Goal: Transaction & Acquisition: Purchase product/service

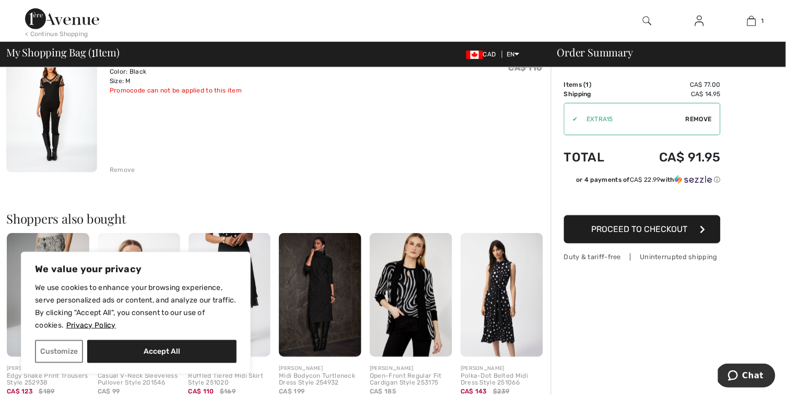
scroll to position [110, 0]
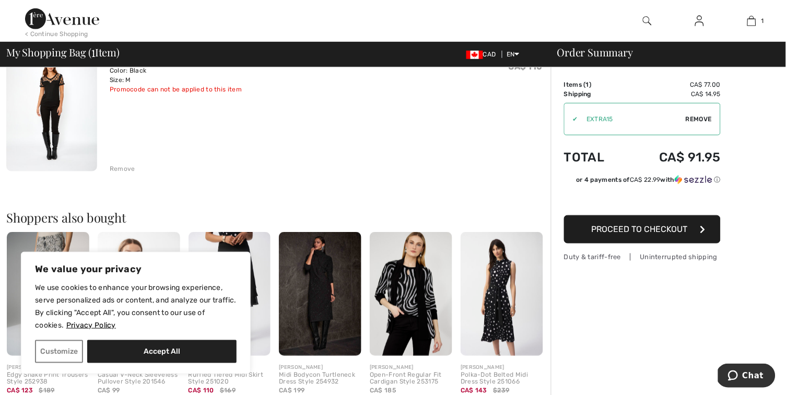
click at [127, 166] on div "Remove" at bounding box center [123, 168] width 26 height 9
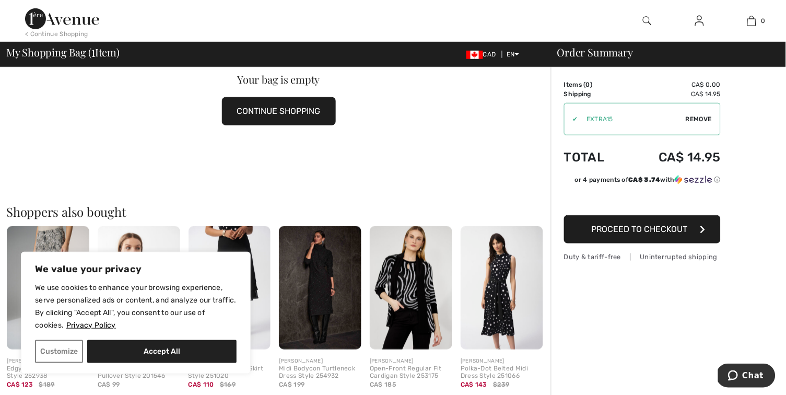
scroll to position [115, 0]
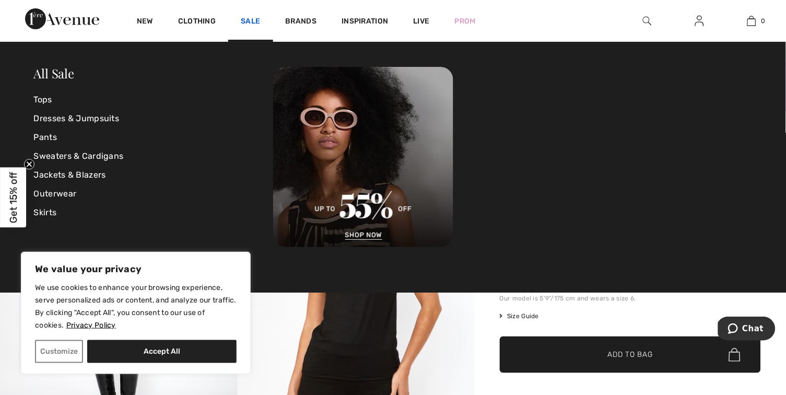
click at [253, 22] on link "Sale" at bounding box center [250, 22] width 19 height 11
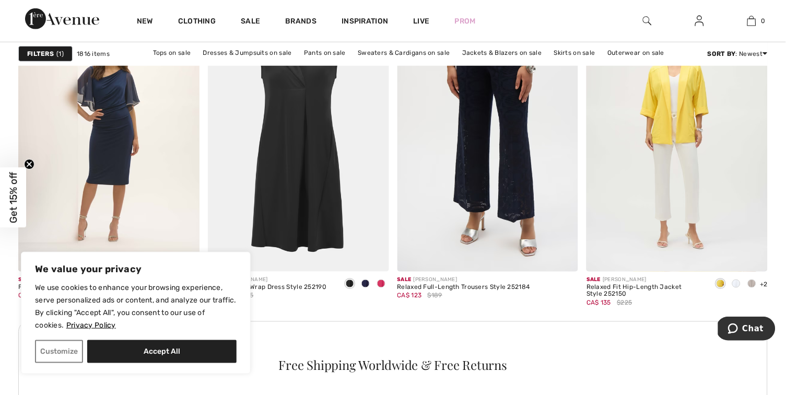
scroll to position [3597, 0]
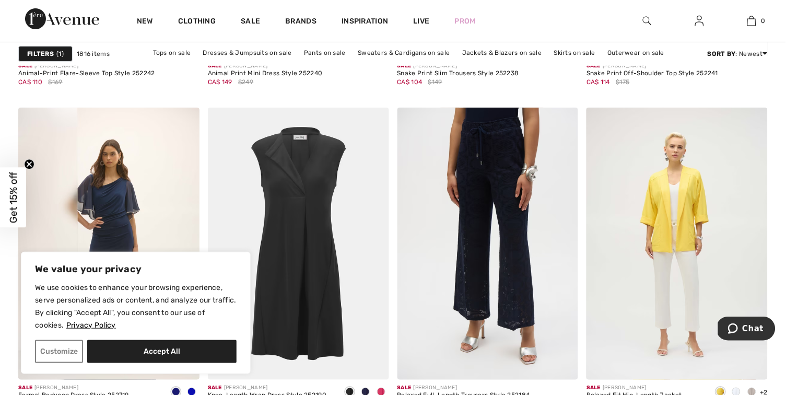
click at [646, 21] on img at bounding box center [647, 21] width 9 height 13
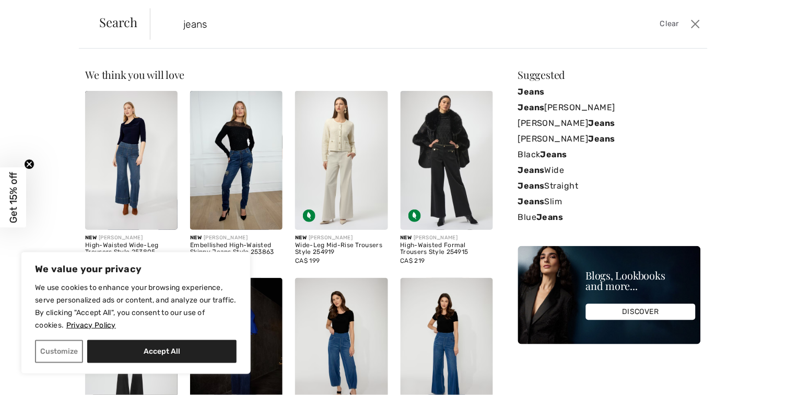
type input "jeans"
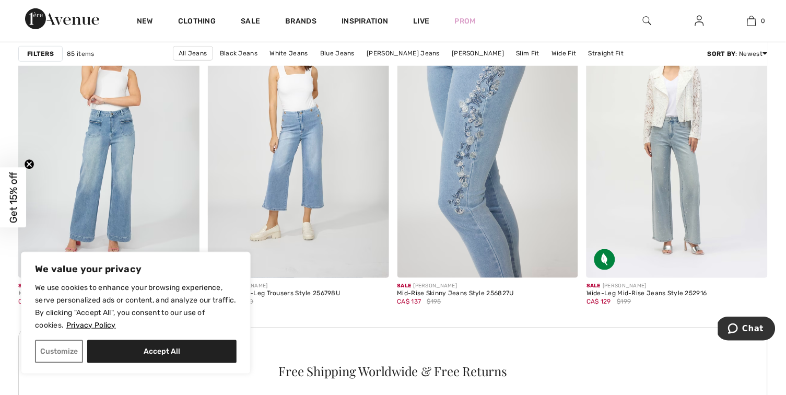
scroll to position [3684, 0]
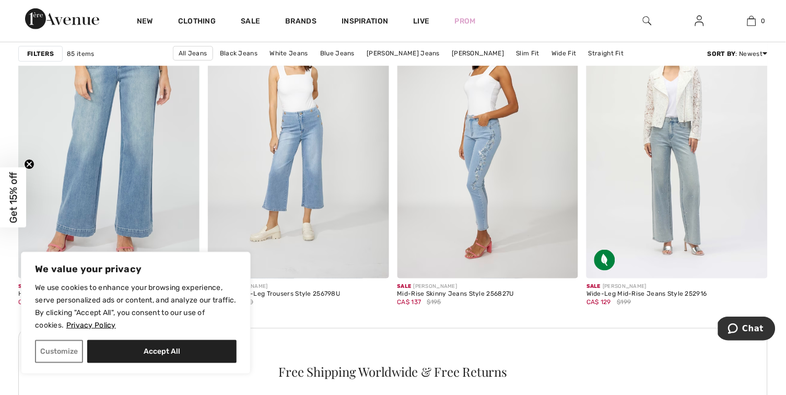
click at [111, 203] on img at bounding box center [108, 142] width 181 height 272
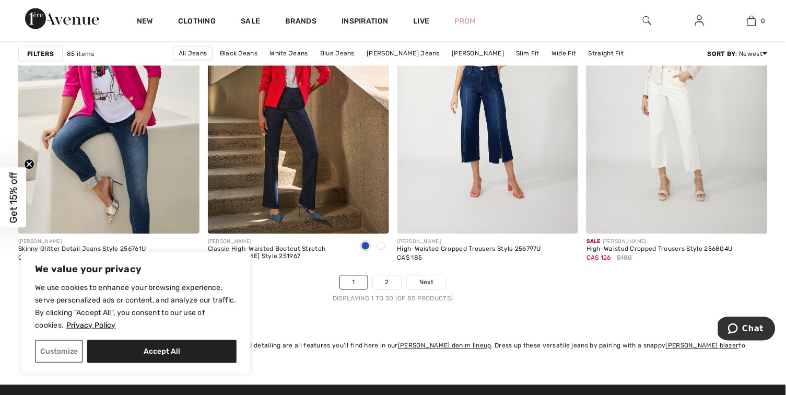
scroll to position [4816, 0]
click at [383, 282] on link "2" at bounding box center [387, 282] width 29 height 14
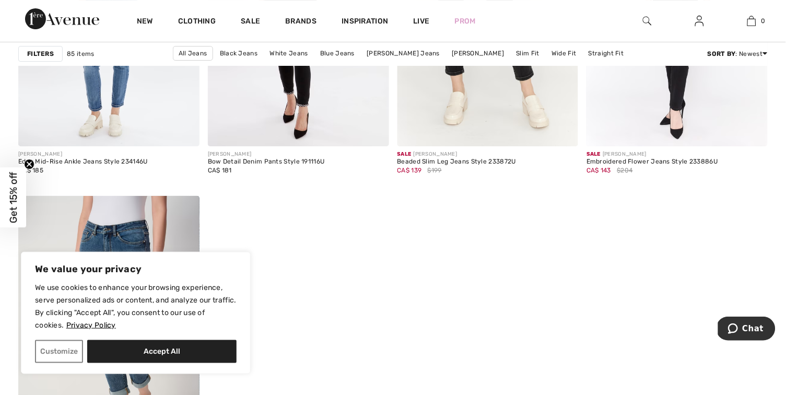
scroll to position [3389, 0]
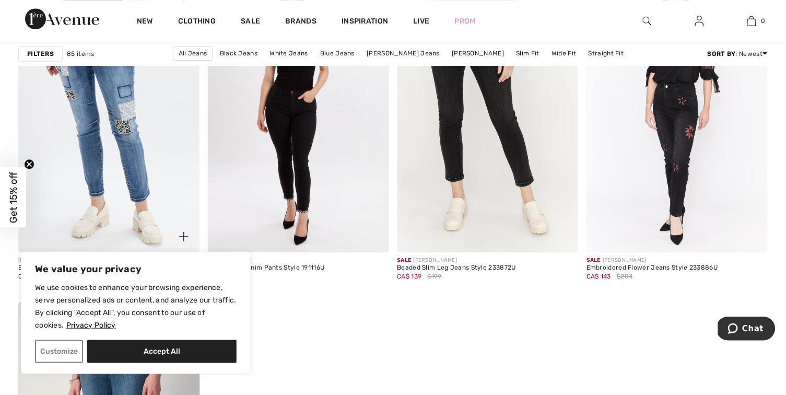
click at [133, 161] on img at bounding box center [108, 117] width 181 height 272
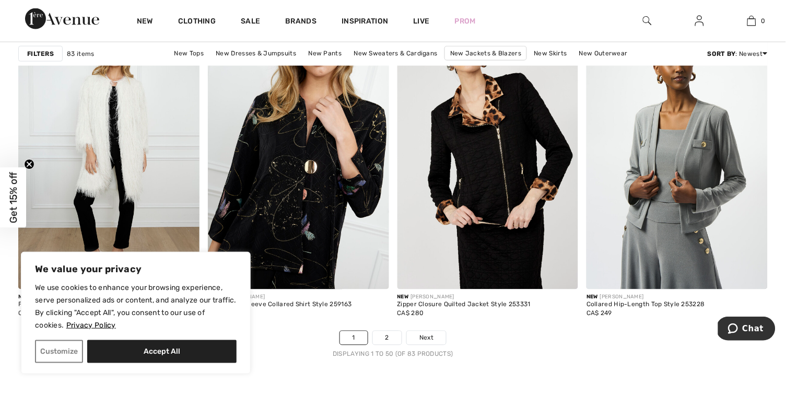
scroll to position [4770, 0]
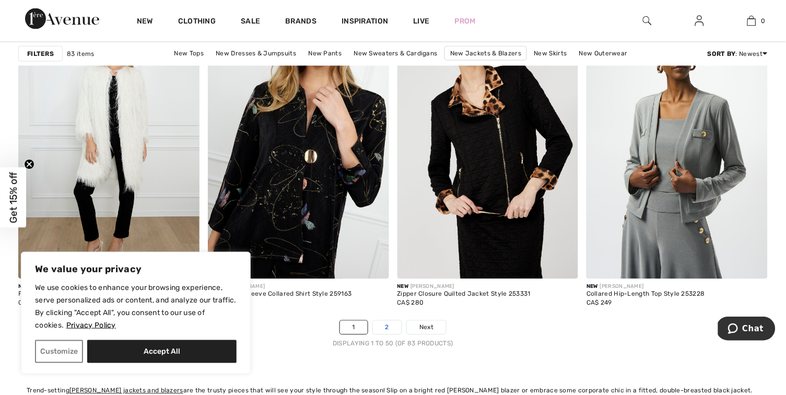
click at [386, 327] on link "2" at bounding box center [387, 328] width 29 height 14
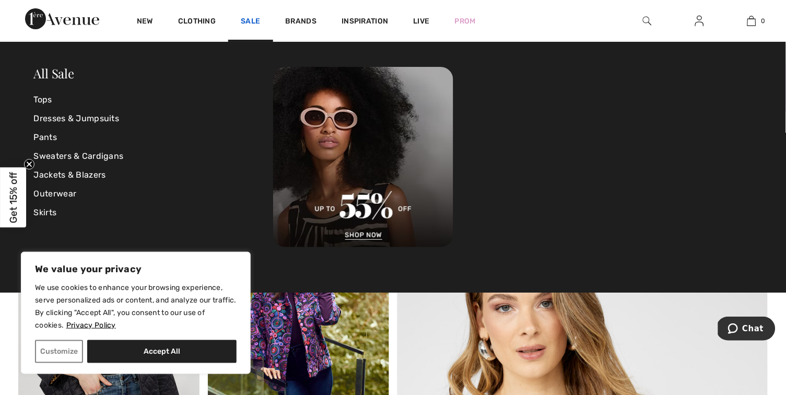
click at [248, 19] on link "Sale" at bounding box center [250, 22] width 19 height 11
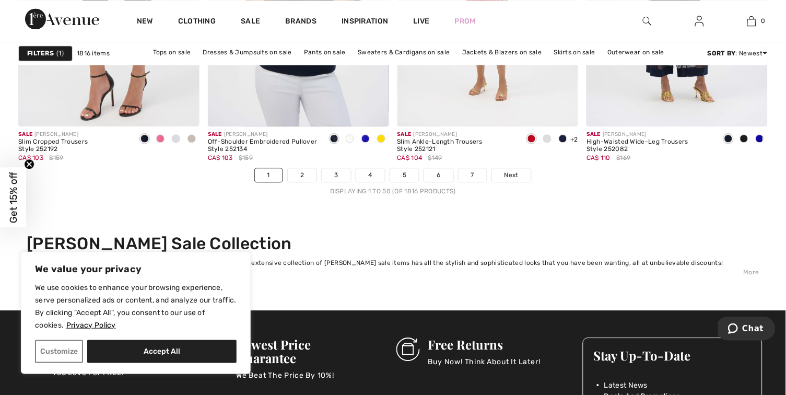
scroll to position [4936, 0]
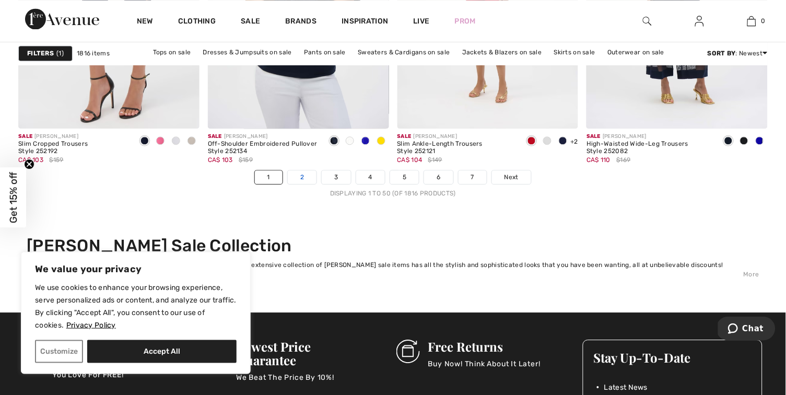
click at [302, 179] on link "2" at bounding box center [302, 177] width 29 height 14
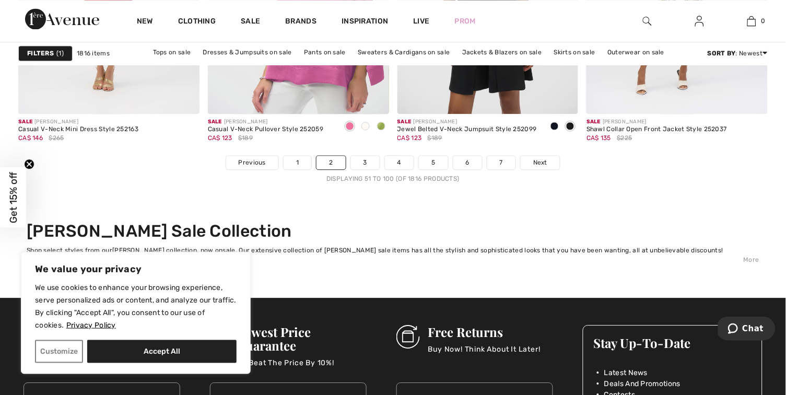
scroll to position [4951, 0]
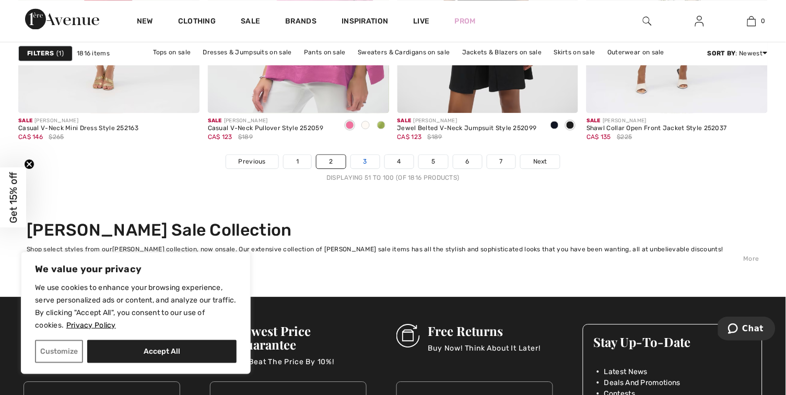
click at [364, 162] on link "3" at bounding box center [365, 162] width 29 height 14
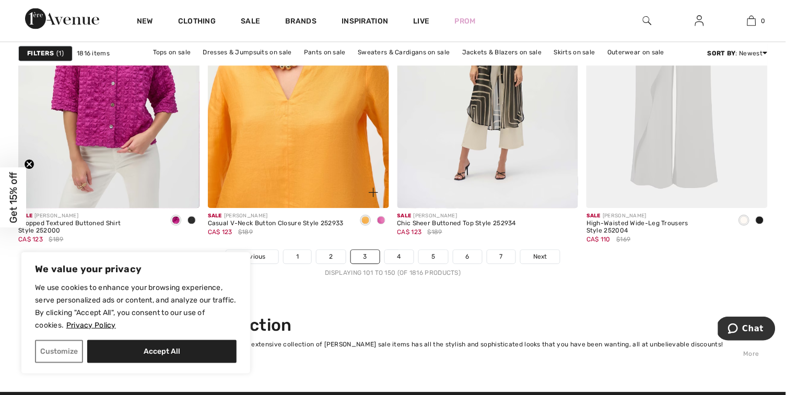
scroll to position [4855, 0]
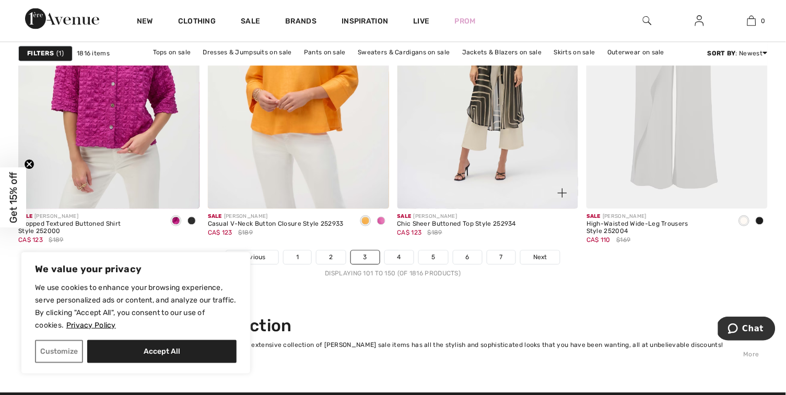
click at [405, 250] on div "Sale [PERSON_NAME] Chic Sheer Buttoned Top Style 252934 CA$ 123 $189" at bounding box center [487, 229] width 181 height 41
click at [399, 262] on link "4" at bounding box center [399, 258] width 29 height 14
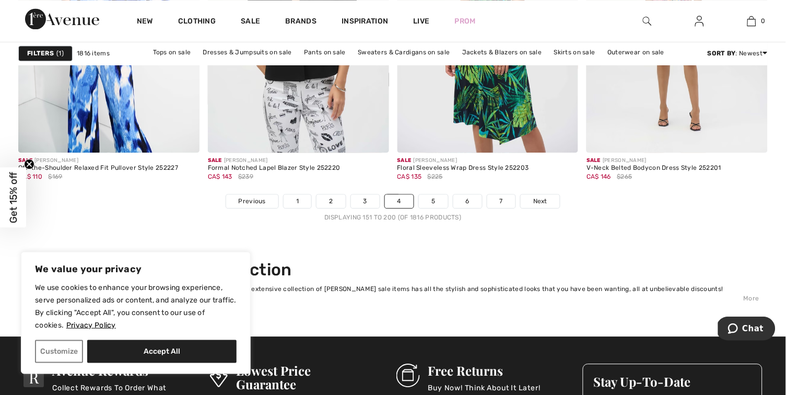
scroll to position [4910, 0]
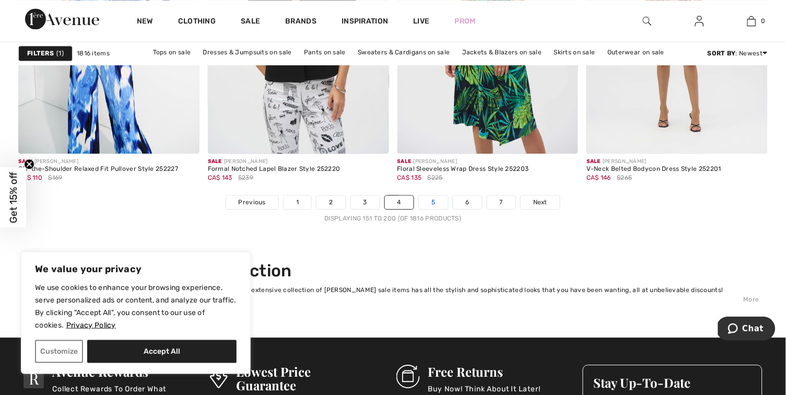
click at [432, 204] on link "5" at bounding box center [433, 202] width 29 height 14
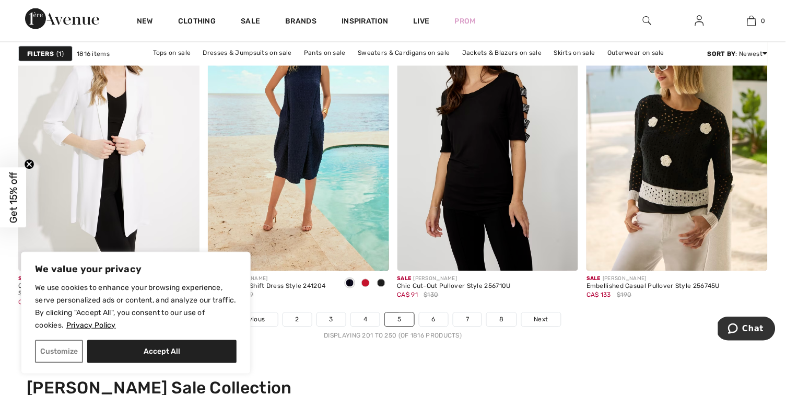
scroll to position [4807, 0]
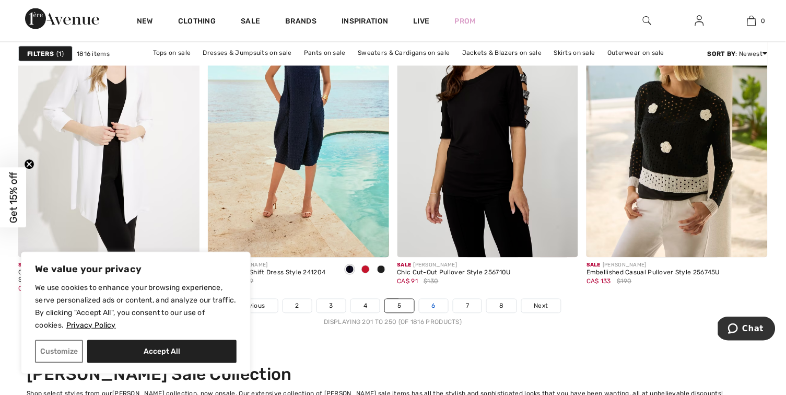
click at [430, 311] on link "6" at bounding box center [433, 306] width 29 height 14
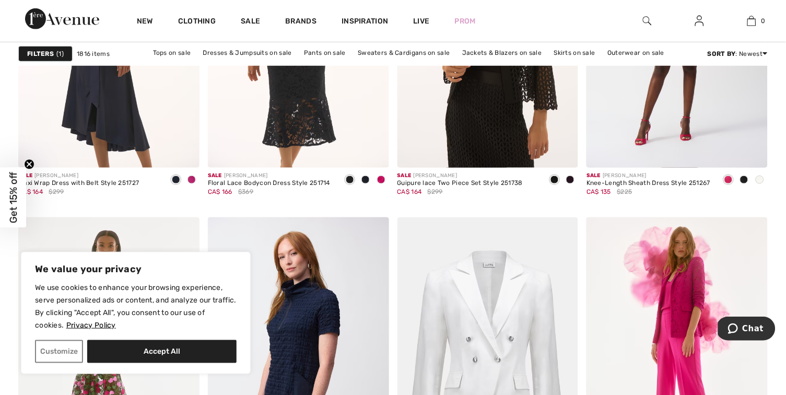
scroll to position [4727, 0]
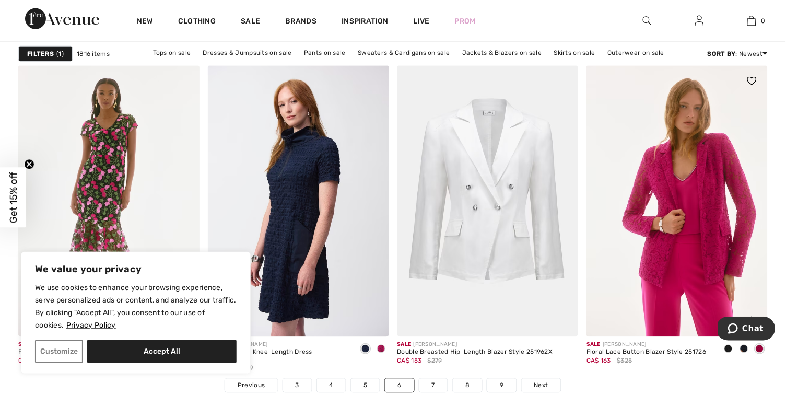
click at [643, 260] on img at bounding box center [677, 201] width 181 height 272
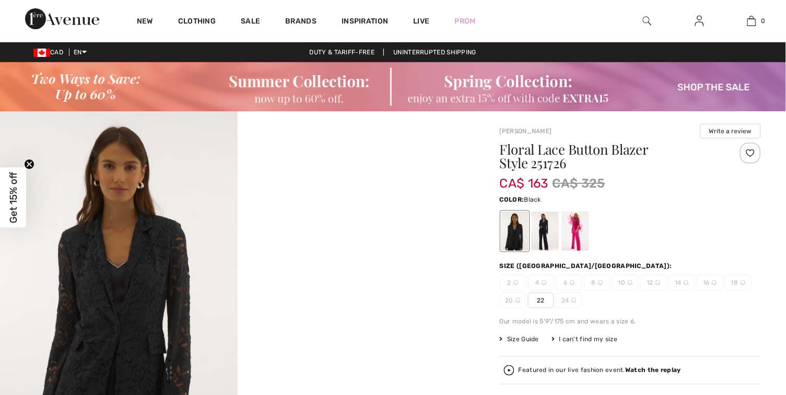
click at [546, 231] on div at bounding box center [545, 231] width 27 height 39
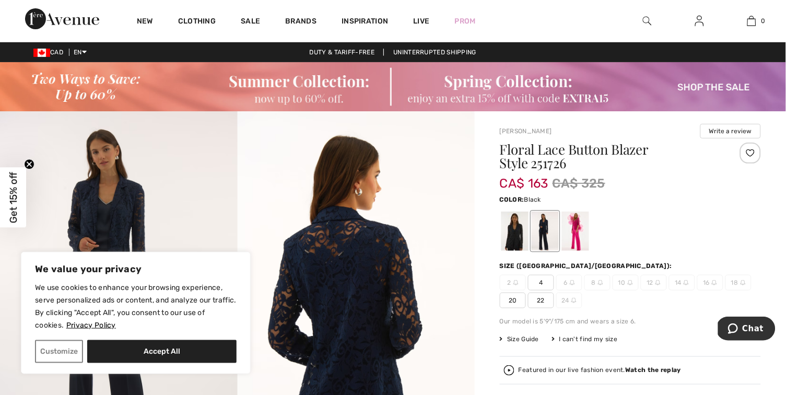
click at [507, 239] on div at bounding box center [514, 231] width 27 height 39
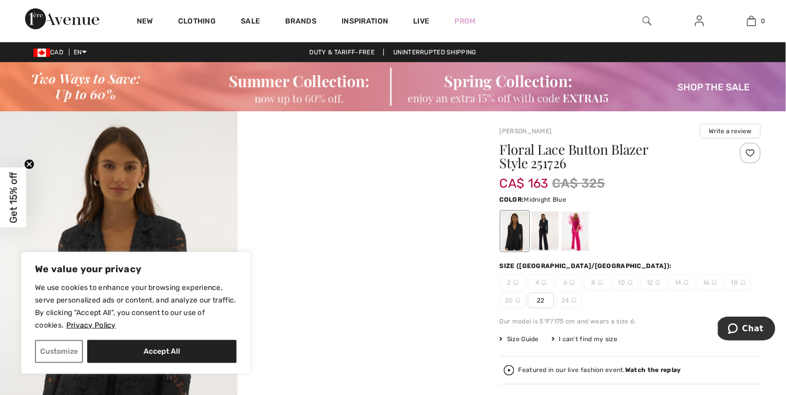
click at [544, 236] on div at bounding box center [545, 231] width 27 height 39
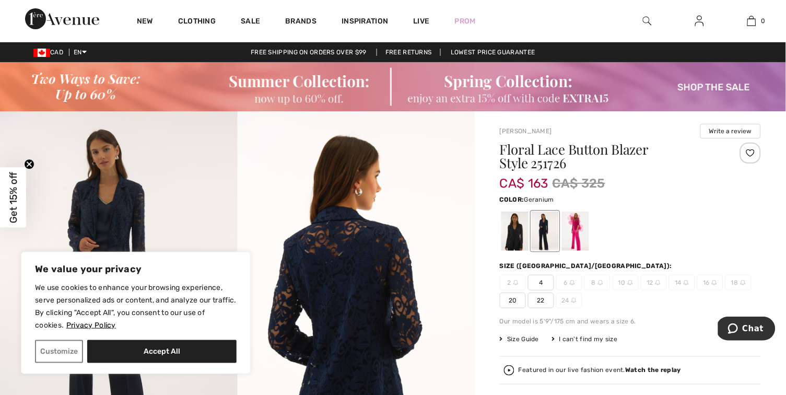
click at [579, 231] on div at bounding box center [575, 231] width 27 height 39
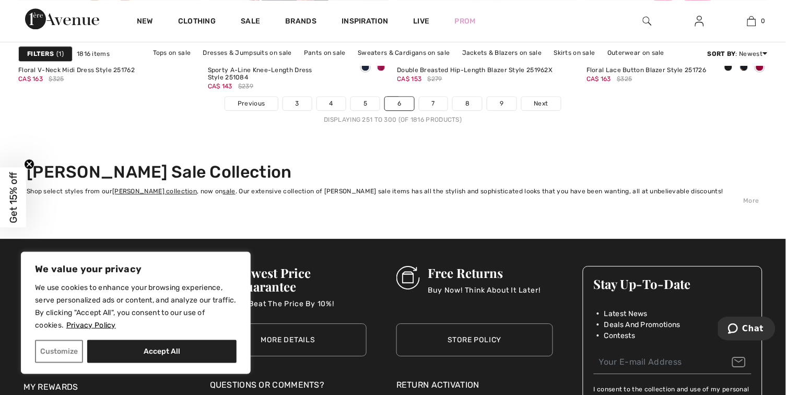
scroll to position [4979, 0]
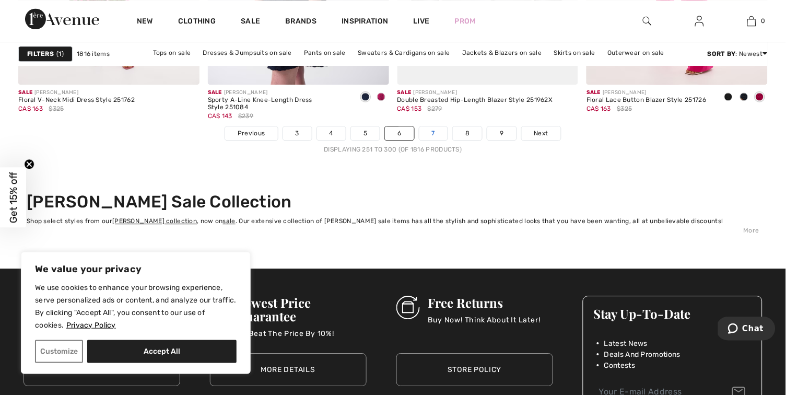
click at [430, 137] on link "7" at bounding box center [433, 133] width 28 height 14
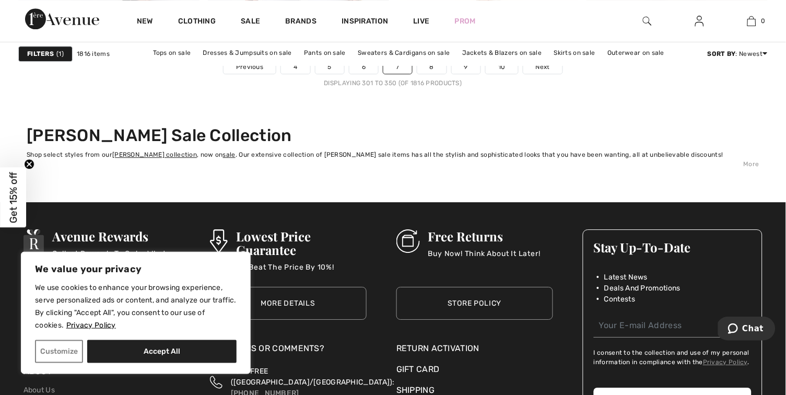
scroll to position [5045, 0]
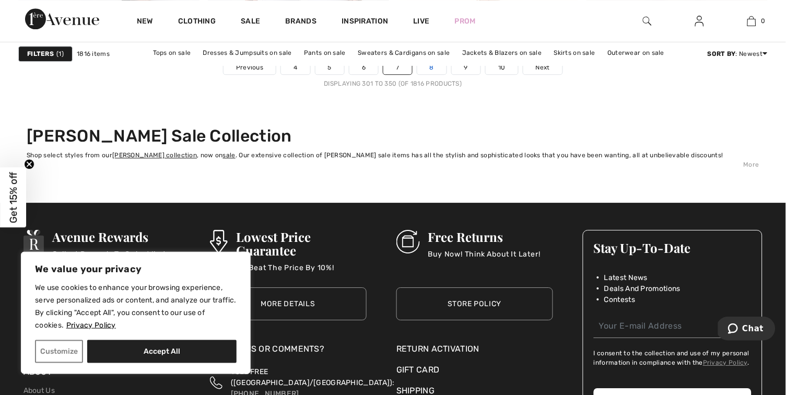
click at [431, 68] on link "8" at bounding box center [431, 68] width 29 height 14
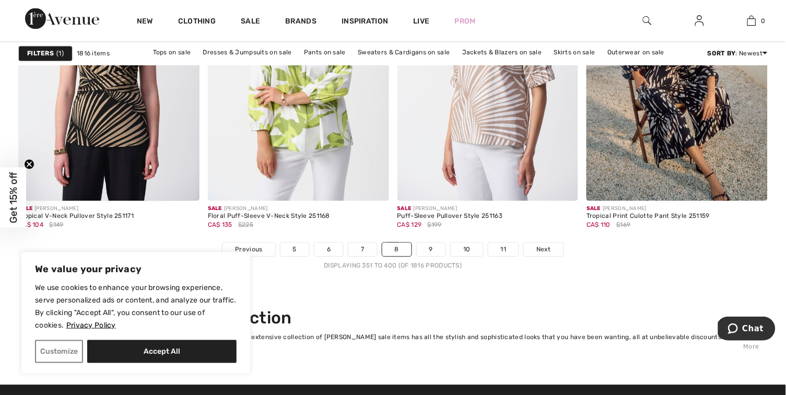
scroll to position [4903, 0]
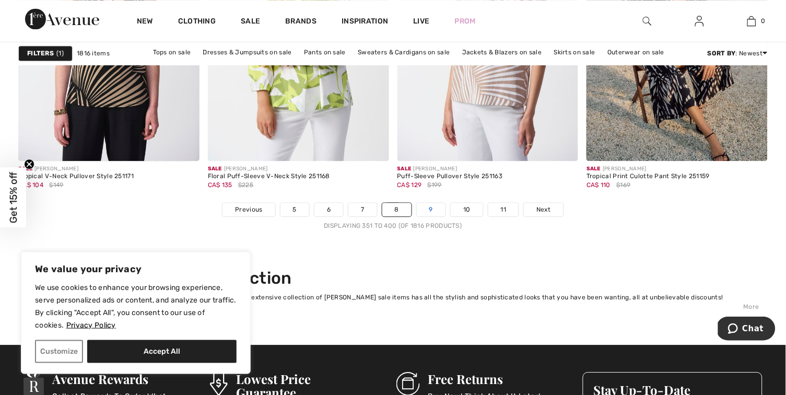
click at [427, 214] on link "9" at bounding box center [431, 210] width 29 height 14
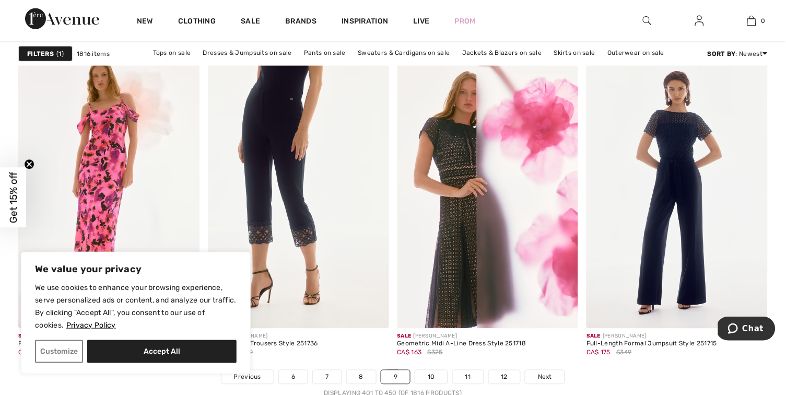
scroll to position [4767, 0]
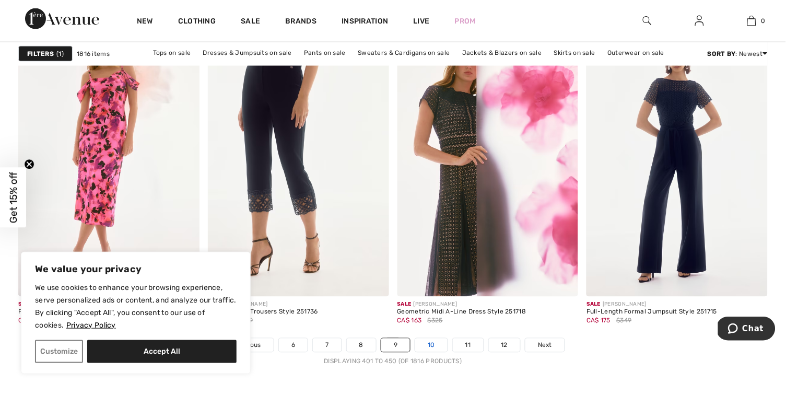
click at [417, 347] on link "10" at bounding box center [431, 345] width 32 height 14
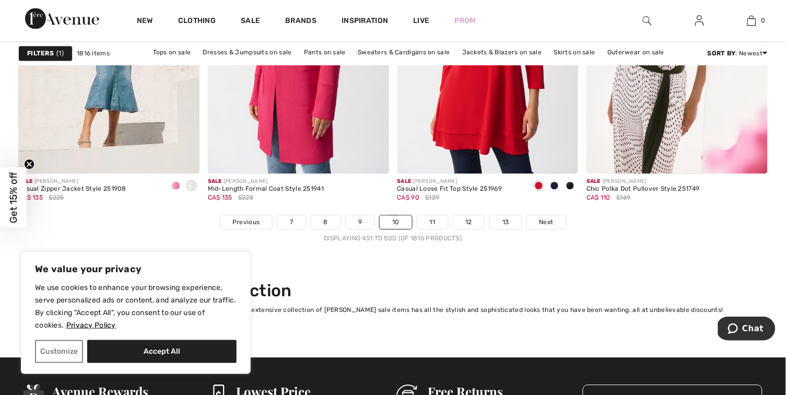
scroll to position [4893, 0]
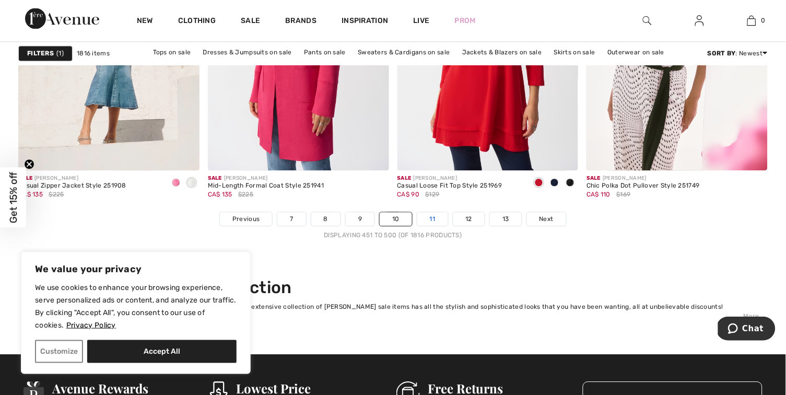
click at [430, 224] on link "11" at bounding box center [432, 220] width 31 height 14
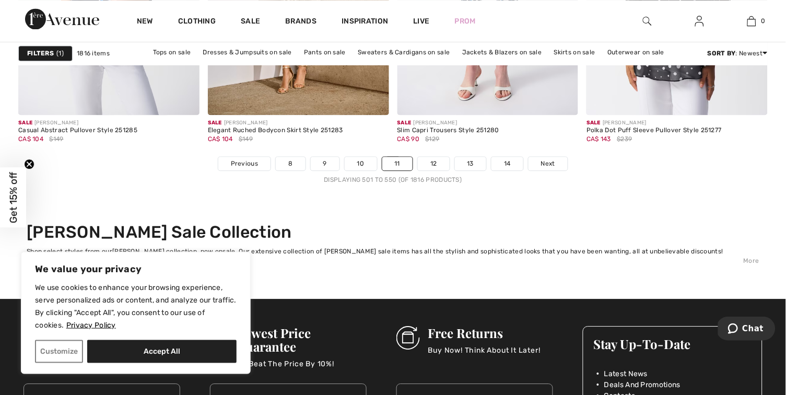
scroll to position [4986, 0]
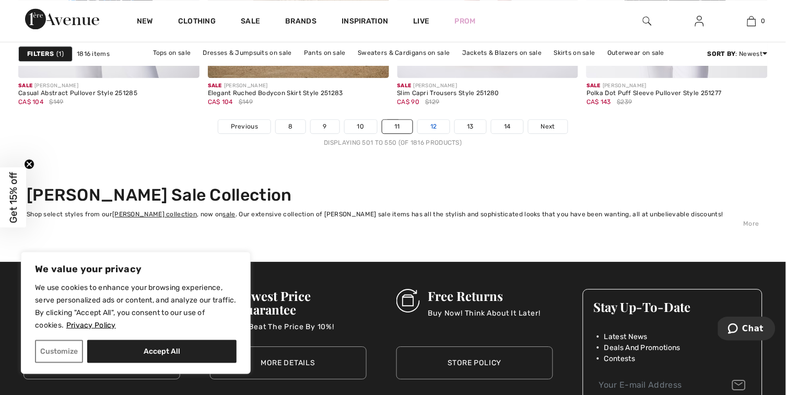
click at [430, 126] on link "12" at bounding box center [434, 127] width 32 height 14
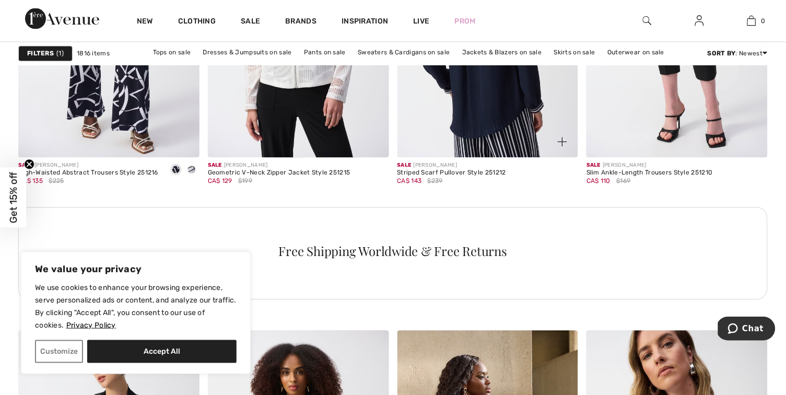
scroll to position [1294, 0]
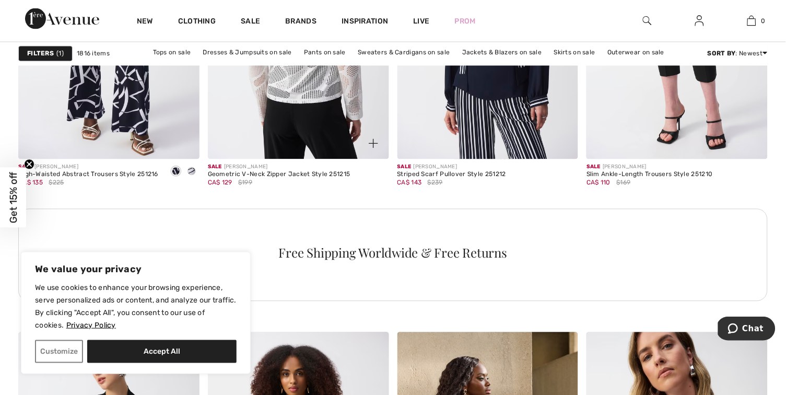
click at [227, 107] on img at bounding box center [298, 23] width 181 height 272
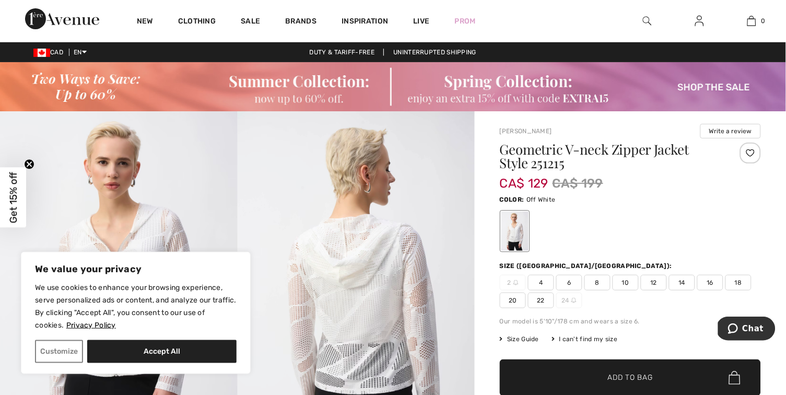
click at [603, 278] on span "8" at bounding box center [597, 283] width 26 height 16
click at [591, 372] on span "✔ Added to Bag" at bounding box center [615, 377] width 64 height 11
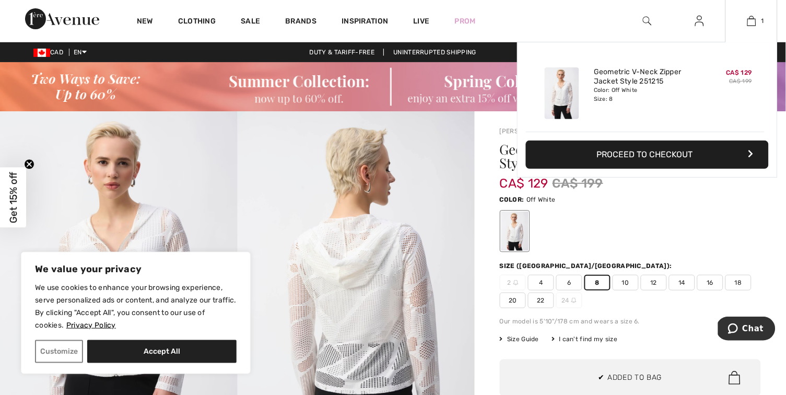
click at [663, 151] on button "Proceed to Checkout" at bounding box center [647, 154] width 243 height 28
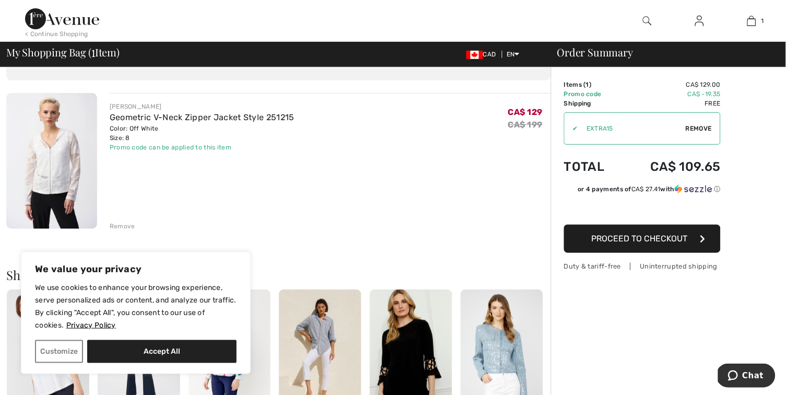
scroll to position [61, 0]
click at [116, 229] on div "[PERSON_NAME] Geometric V-Neck Zipper Jacket Style 251215 Color: Off White Size…" at bounding box center [278, 375] width 545 height 567
drag, startPoint x: 116, startPoint y: 227, endPoint x: 109, endPoint y: 217, distance: 12.0
click at [116, 227] on div "Remove" at bounding box center [123, 224] width 26 height 9
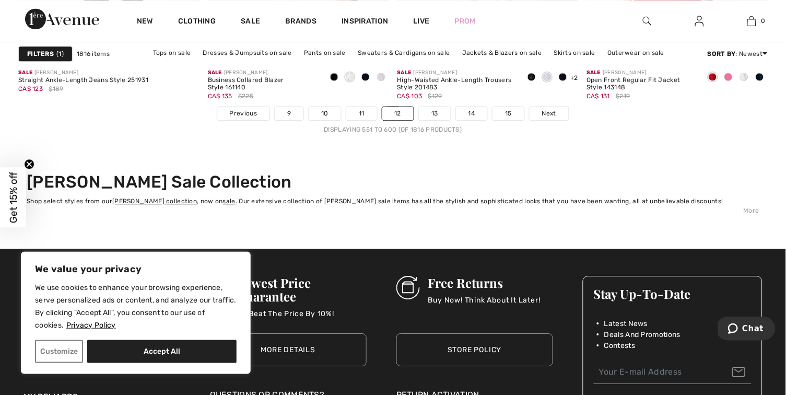
scroll to position [4941, 0]
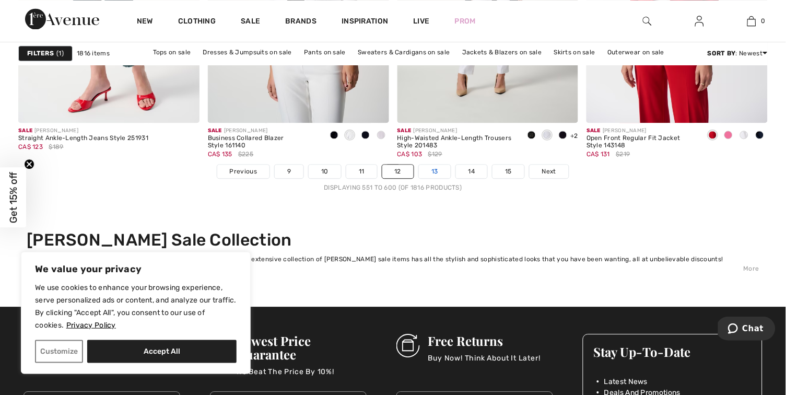
click at [437, 171] on link "13" at bounding box center [435, 172] width 32 height 14
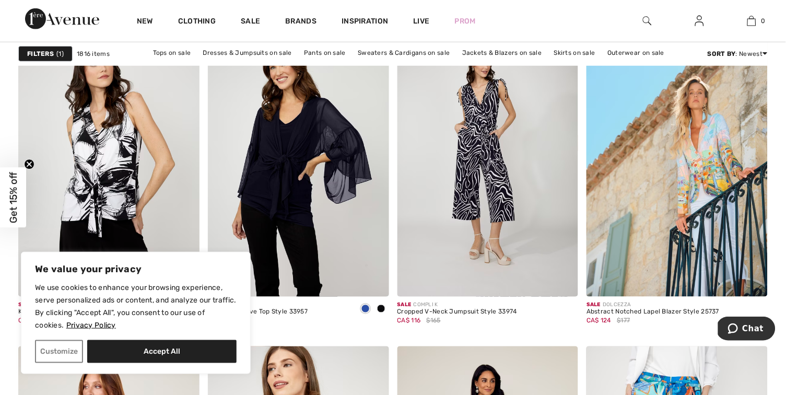
scroll to position [1944, 0]
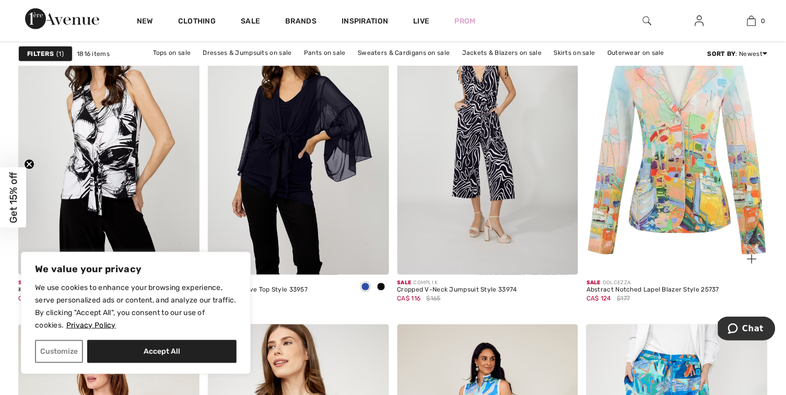
click at [677, 163] on img at bounding box center [677, 139] width 181 height 272
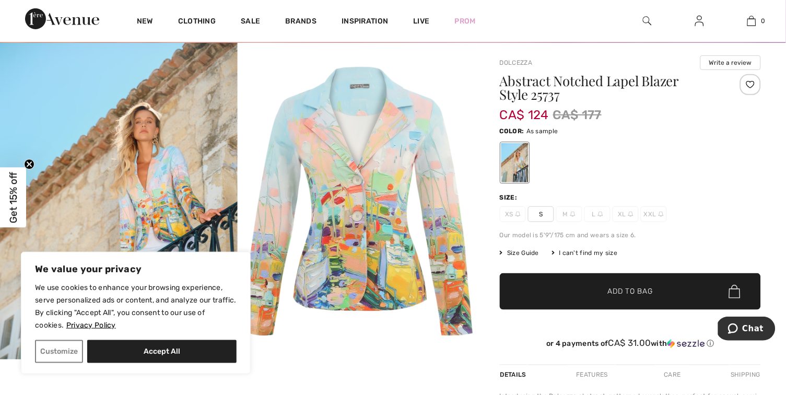
scroll to position [67, 0]
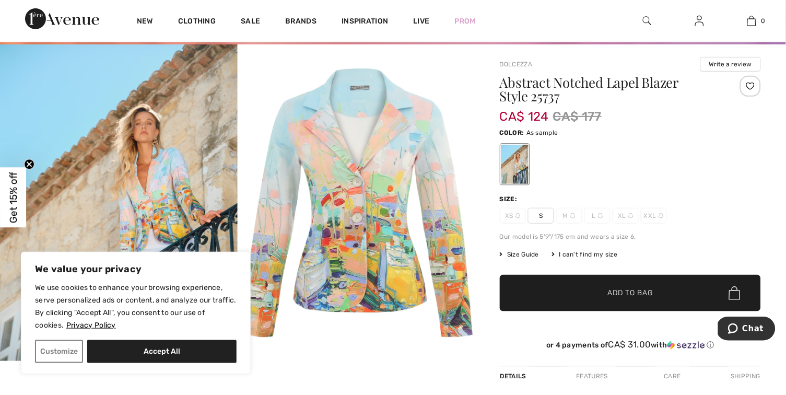
click at [527, 252] on span "Size Guide" at bounding box center [519, 254] width 39 height 9
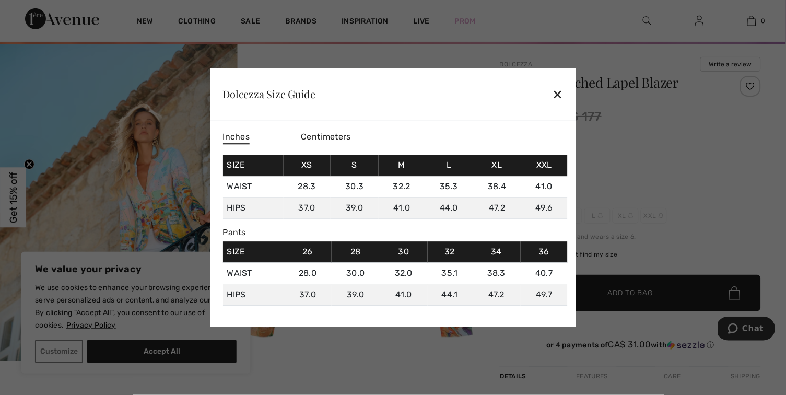
click at [562, 99] on div "✕" at bounding box center [557, 94] width 11 height 22
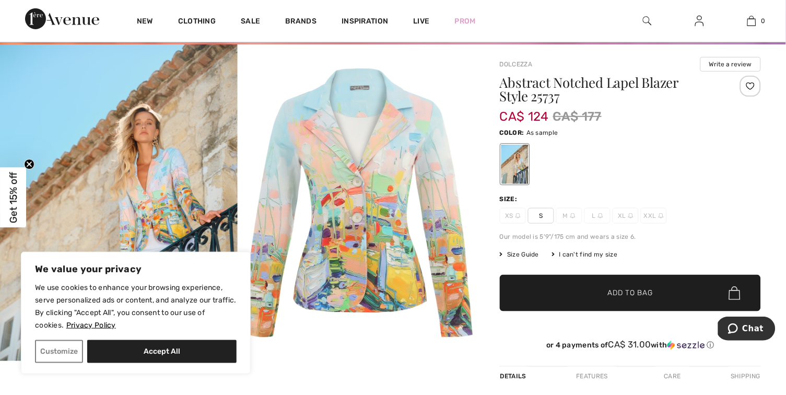
click at [279, 197] on img at bounding box center [357, 202] width 238 height 317
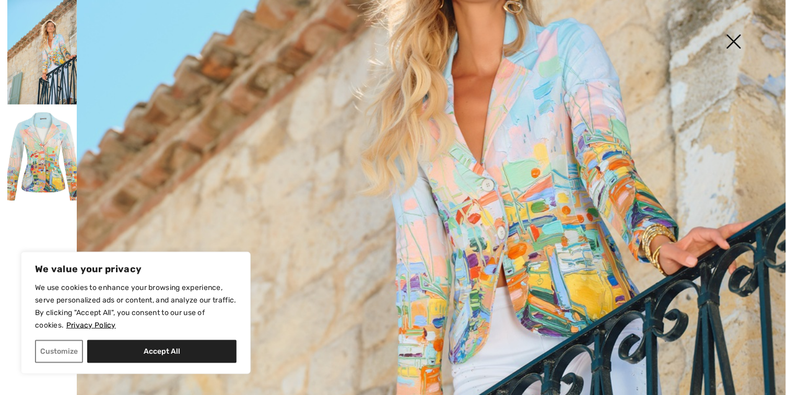
scroll to position [322, 0]
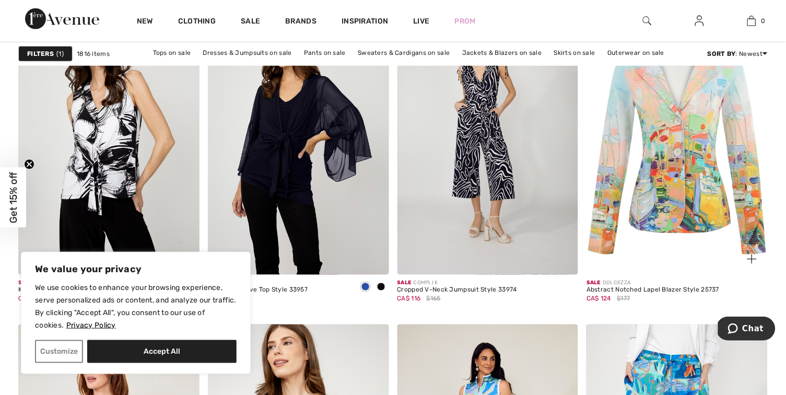
click at [664, 191] on img at bounding box center [677, 139] width 181 height 272
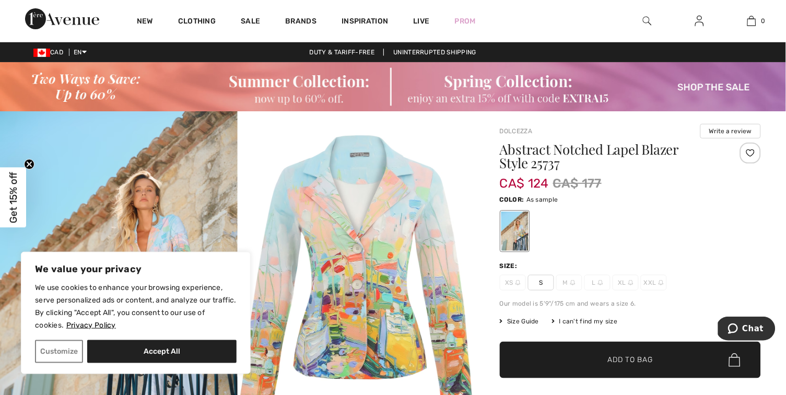
drag, startPoint x: 546, startPoint y: 281, endPoint x: 603, endPoint y: 307, distance: 62.4
click at [548, 283] on span "S" at bounding box center [541, 283] width 26 height 16
click at [607, 358] on span "✔ Added to Bag" at bounding box center [615, 360] width 64 height 11
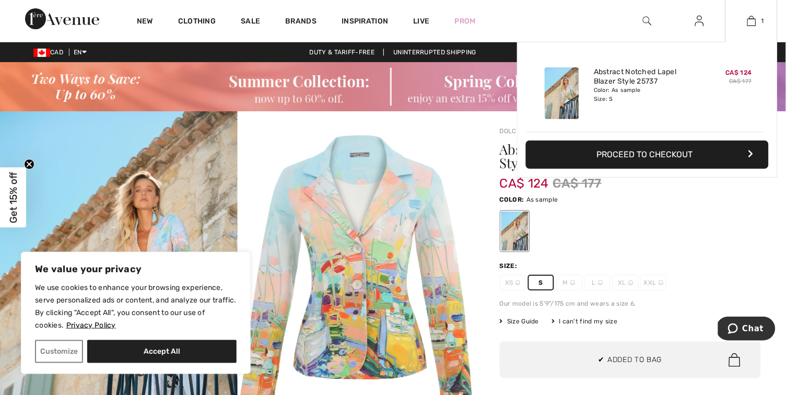
click at [732, 138] on div "Added to Bag Dolcezza Abstract Notched Lapel Blazer Style 25737 CA$ 124 CA$ 177…" at bounding box center [647, 110] width 261 height 136
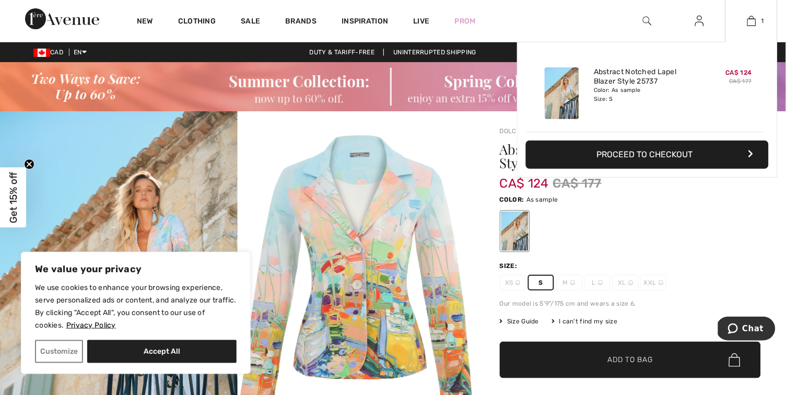
click at [625, 157] on button "Proceed to Checkout" at bounding box center [647, 154] width 243 height 28
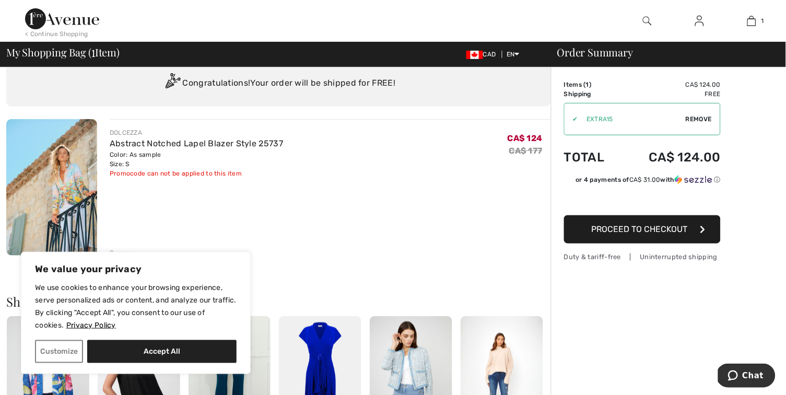
scroll to position [77, 0]
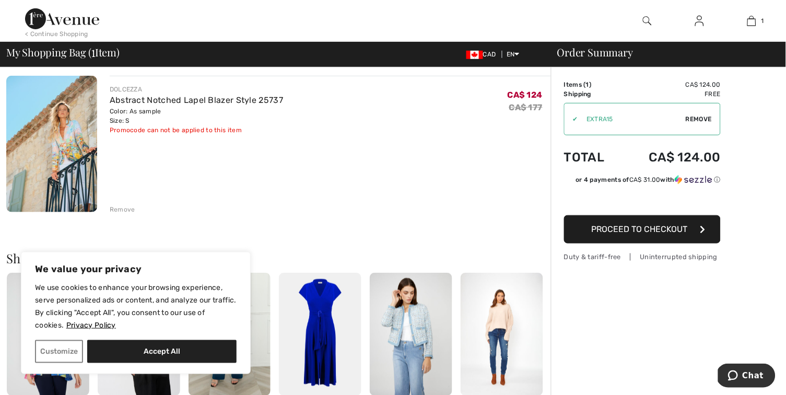
click at [120, 211] on div "Remove" at bounding box center [123, 209] width 26 height 9
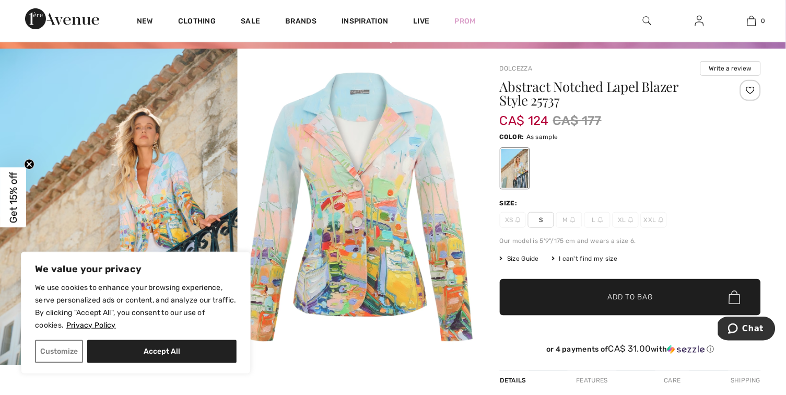
scroll to position [62, 0]
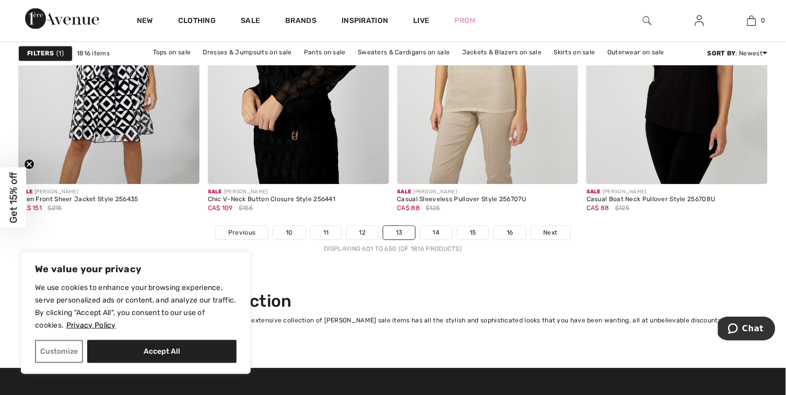
scroll to position [4880, 0]
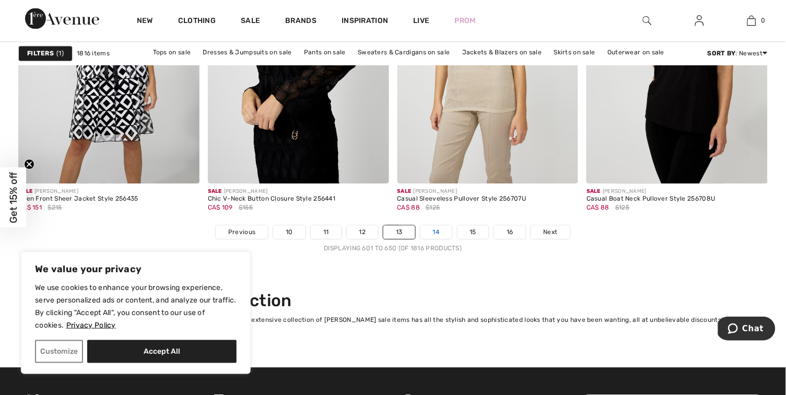
click at [437, 236] on link "14" at bounding box center [436, 233] width 32 height 14
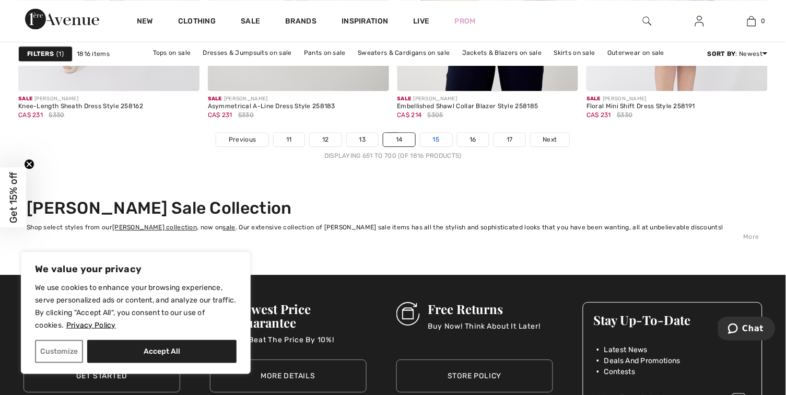
scroll to position [4976, 0]
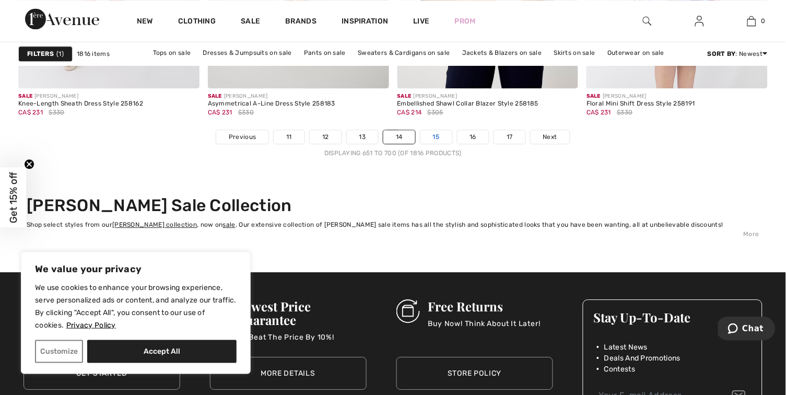
click at [429, 141] on link "15" at bounding box center [436, 137] width 32 height 14
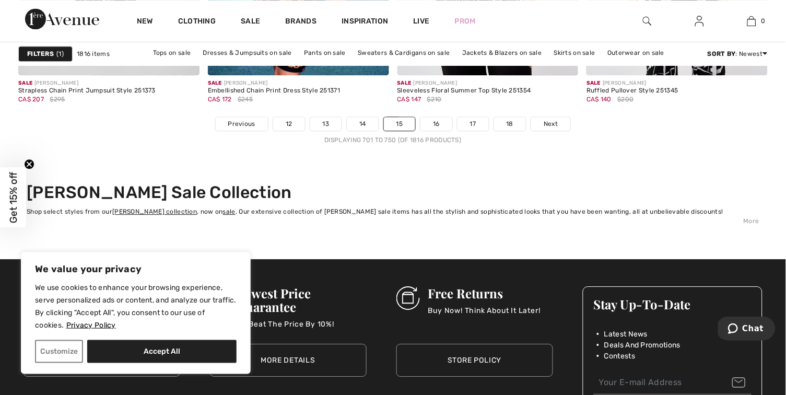
scroll to position [5010, 0]
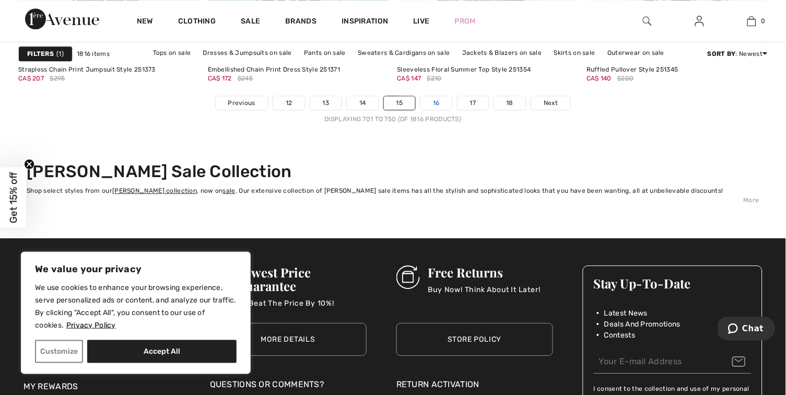
click at [450, 101] on link "16" at bounding box center [436, 103] width 32 height 14
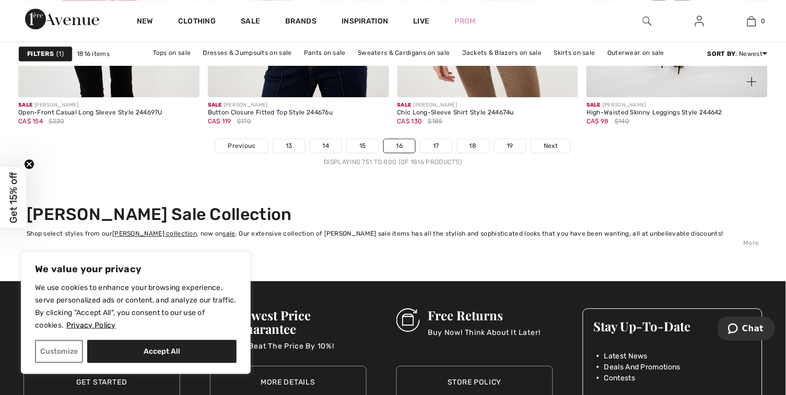
scroll to position [4969, 0]
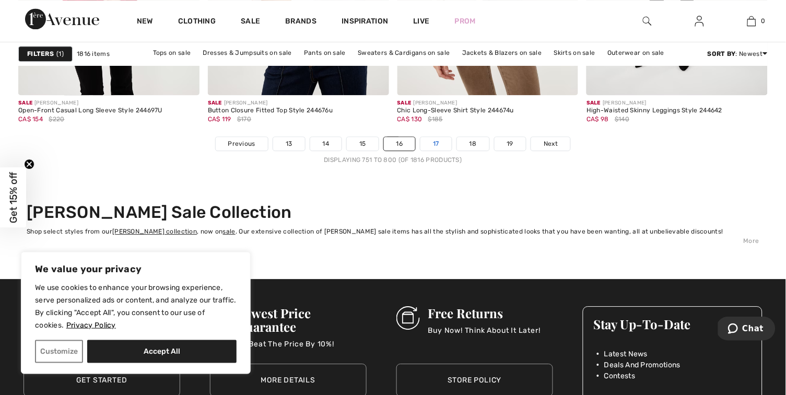
click at [433, 142] on link "17" at bounding box center [435, 144] width 31 height 14
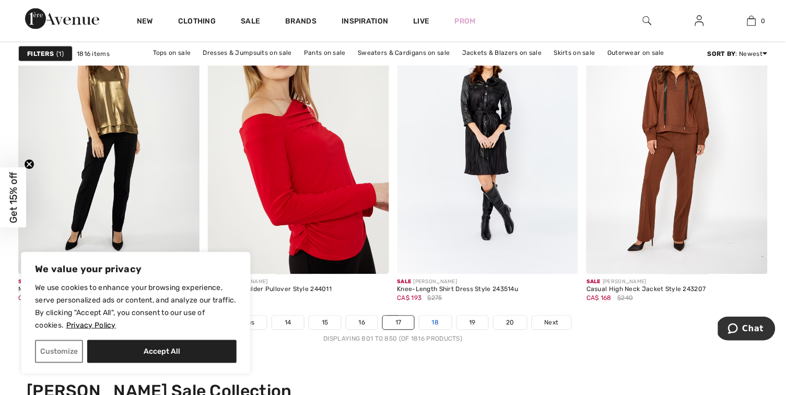
scroll to position [4790, 0]
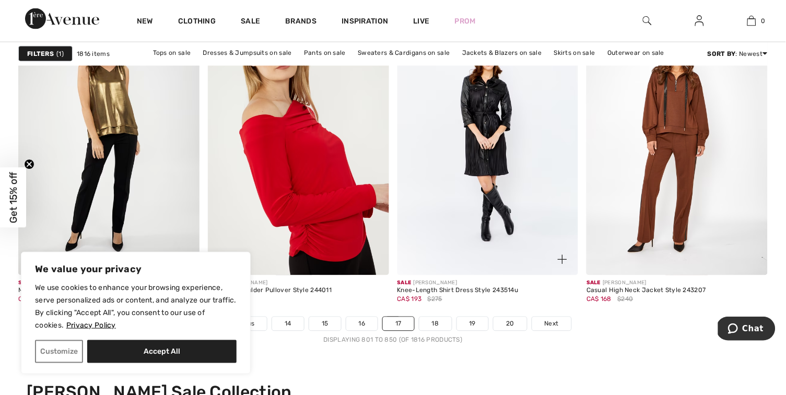
scroll to position [4791, 0]
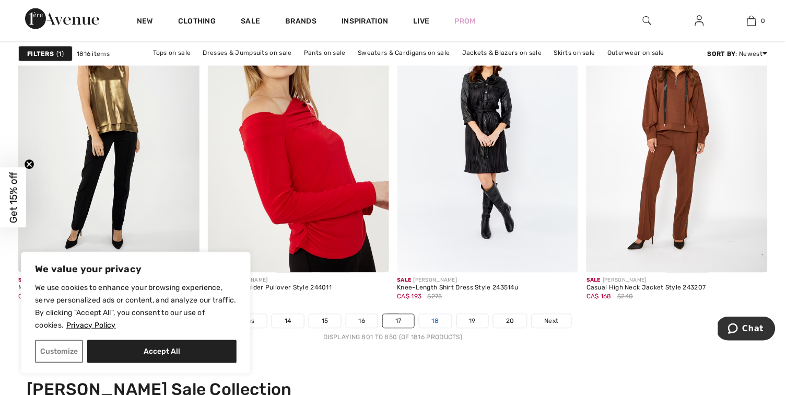
click at [436, 322] on link "18" at bounding box center [435, 321] width 32 height 14
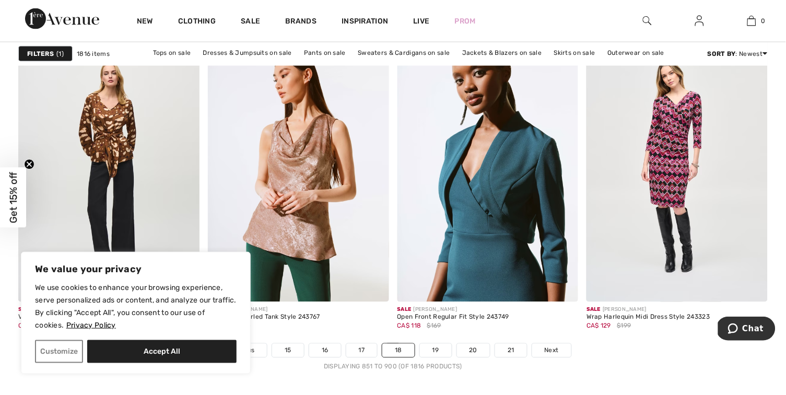
scroll to position [4779, 0]
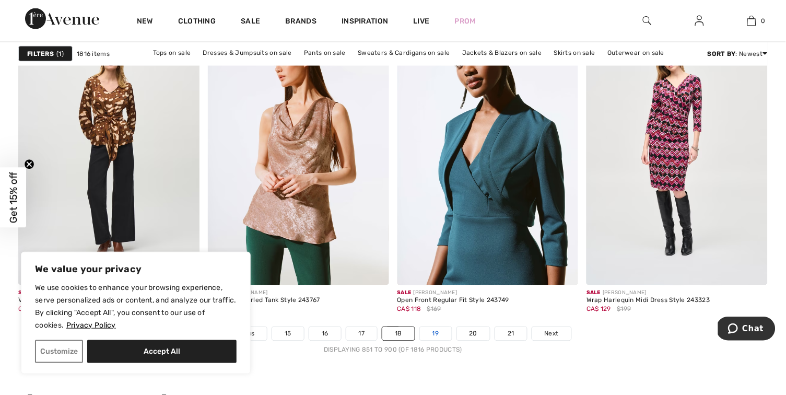
click at [432, 338] on link "19" at bounding box center [436, 334] width 32 height 14
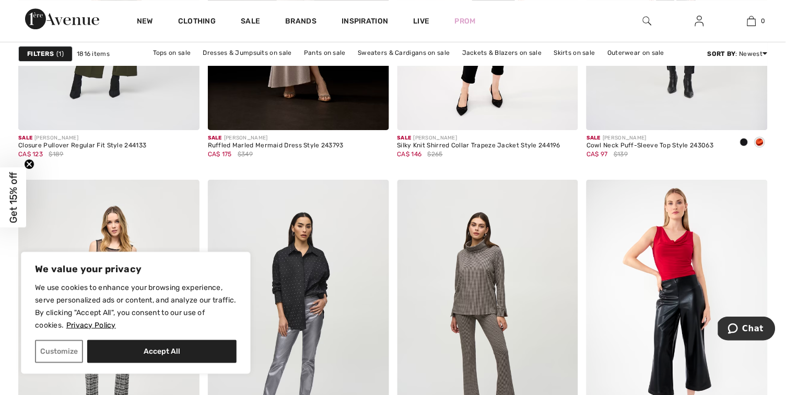
scroll to position [3675, 0]
